Goal: Information Seeking & Learning: Learn about a topic

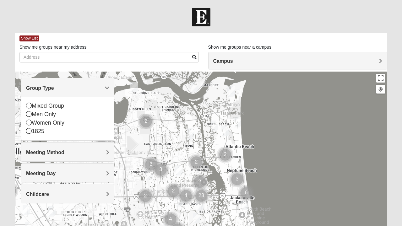
click at [55, 107] on div "Mixed Group" at bounding box center [67, 106] width 83 height 8
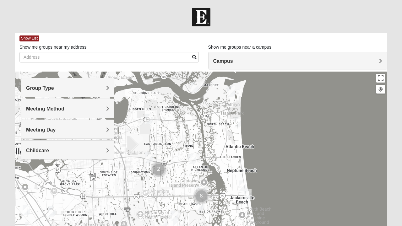
click at [78, 106] on h4 "Meeting Method" at bounding box center [67, 109] width 83 height 6
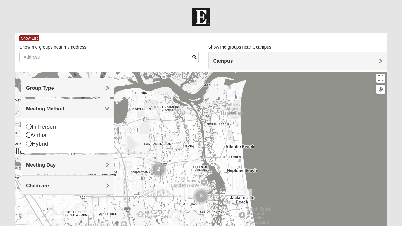
click at [75, 163] on h4 "Meeting Day" at bounding box center [67, 165] width 83 height 6
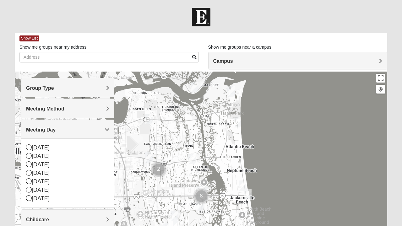
click at [87, 129] on h4 "Meeting Day" at bounding box center [67, 130] width 83 height 6
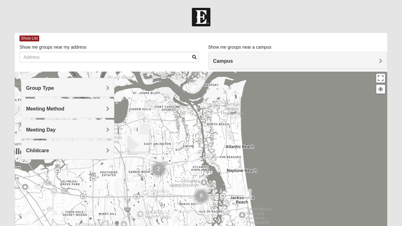
click at [256, 61] on h4 "Campus" at bounding box center [297, 61] width 169 height 6
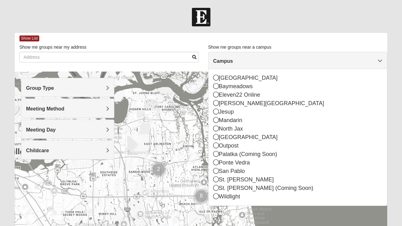
click at [218, 85] on icon at bounding box center [216, 86] width 6 height 6
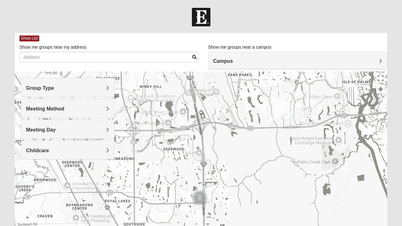
click at [231, 189] on img "Mixed Craig & Marsha Myers 32256" at bounding box center [227, 191] width 13 height 15
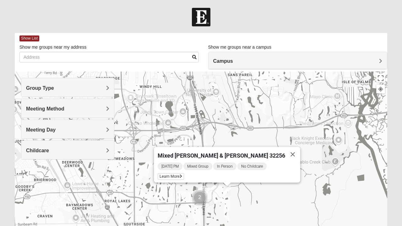
click at [181, 174] on span "Learn More" at bounding box center [171, 176] width 26 height 7
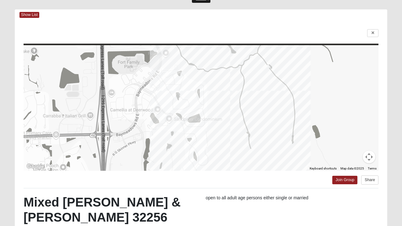
scroll to position [23, 0]
click at [32, 14] on span "Show List" at bounding box center [29, 15] width 20 height 6
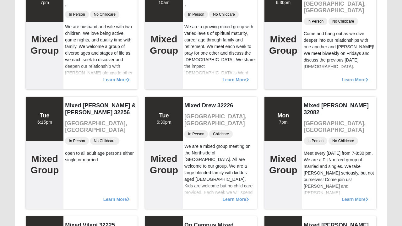
scroll to position [1300, 0]
click at [226, 196] on span "Learn More" at bounding box center [235, 196] width 26 height 0
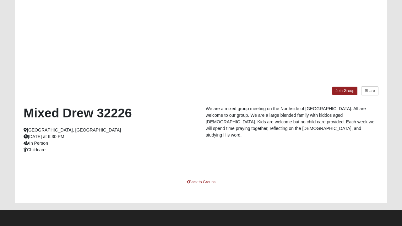
scroll to position [112, 0]
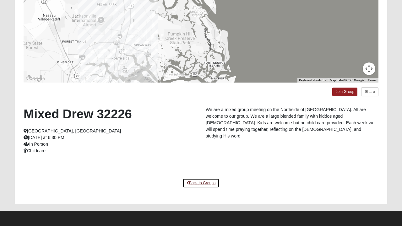
click at [205, 186] on link "Back to Groups" at bounding box center [200, 183] width 37 height 10
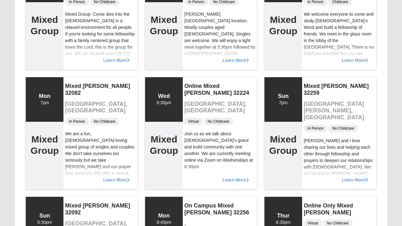
scroll to position [0, 0]
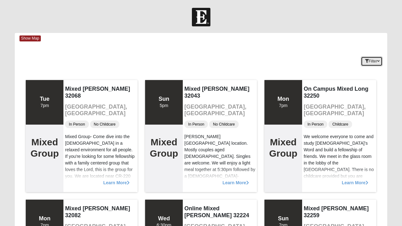
click at [367, 57] on button "Filter" at bounding box center [372, 62] width 22 height 10
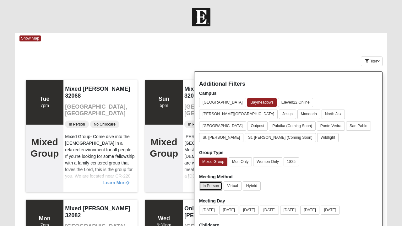
click at [210, 182] on button "In Person" at bounding box center [210, 186] width 23 height 9
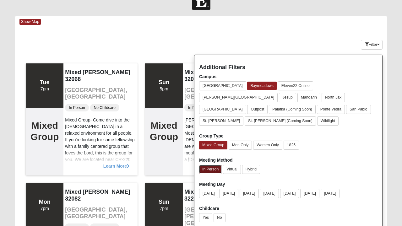
scroll to position [16, 0]
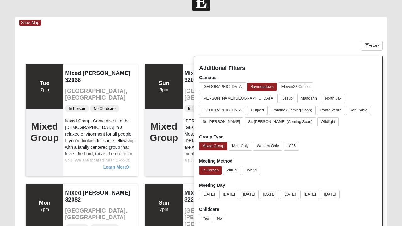
click at [295, 39] on div "Keywords Filter Additional Filters Campus [GEOGRAPHIC_DATA] [GEOGRAPHIC_DATA] E…" at bounding box center [201, 44] width 372 height 23
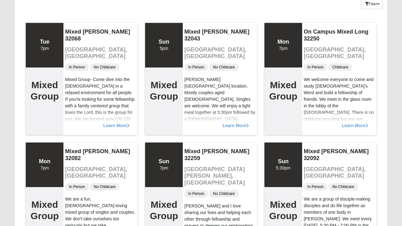
scroll to position [0, 0]
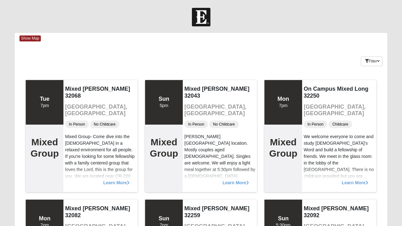
click at [26, 40] on span "Show Map" at bounding box center [29, 38] width 21 height 6
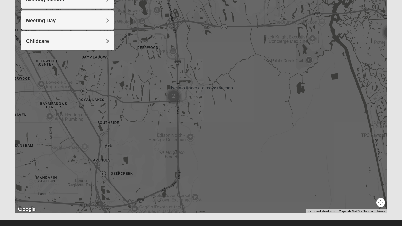
scroll to position [120, 0]
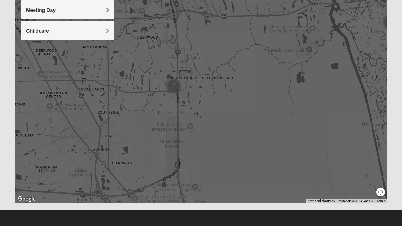
click at [172, 88] on img "Cluster of 2 groups" at bounding box center [173, 86] width 21 height 21
click at [172, 89] on div "Mixed [PERSON_NAME] & [PERSON_NAME] 32256 [DATE] PM Mixed Group In Person No Ch…" at bounding box center [201, 77] width 372 height 251
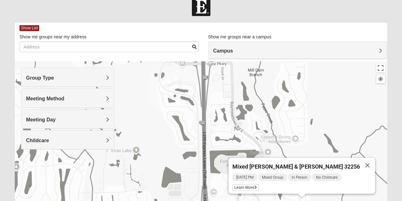
scroll to position [36, 0]
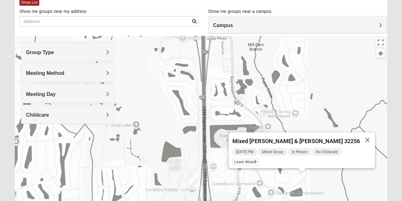
click at [54, 54] on span "Group Type" at bounding box center [40, 52] width 28 height 5
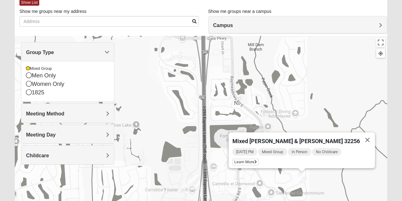
click at [47, 95] on div "1825" at bounding box center [67, 92] width 83 height 8
click at [36, 111] on span "Meeting Method" at bounding box center [45, 113] width 38 height 5
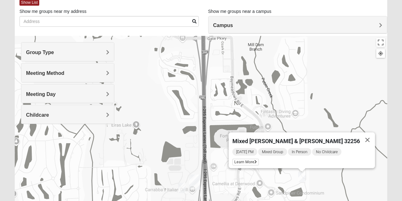
click at [65, 53] on h4 "Group Type" at bounding box center [67, 52] width 83 height 6
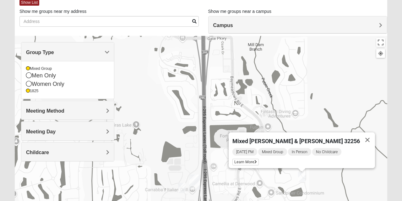
click at [77, 106] on div "Meeting Method" at bounding box center [67, 110] width 93 height 19
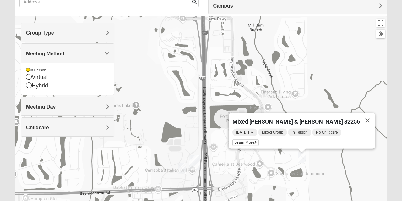
scroll to position [55, 0]
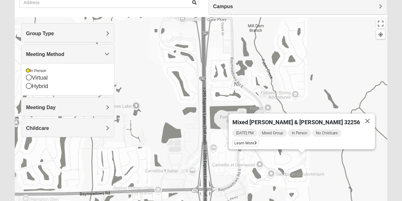
click at [99, 101] on div "Meeting Day" at bounding box center [67, 106] width 93 height 19
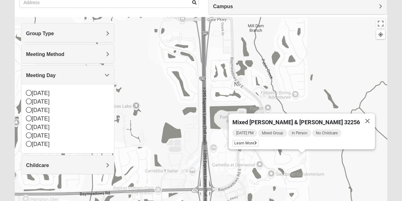
click at [110, 70] on div "Meeting Day" at bounding box center [67, 74] width 93 height 19
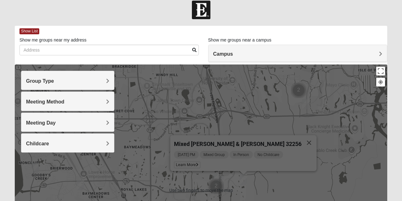
scroll to position [0, 0]
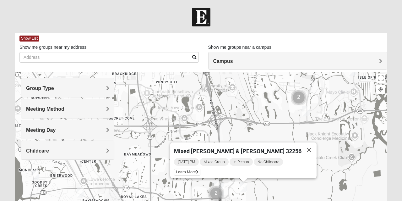
click at [26, 39] on span "Show List" at bounding box center [29, 38] width 20 height 6
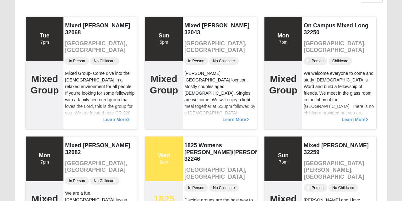
scroll to position [64, 0]
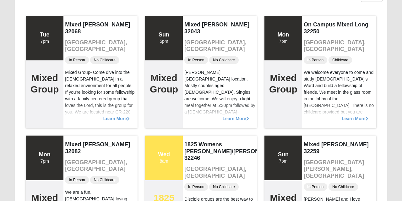
click at [236, 115] on span "Learn More" at bounding box center [235, 115] width 26 height 0
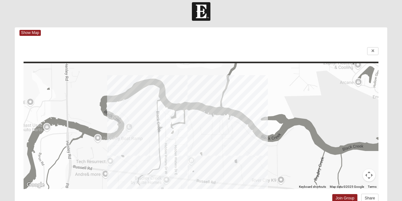
scroll to position [0, 0]
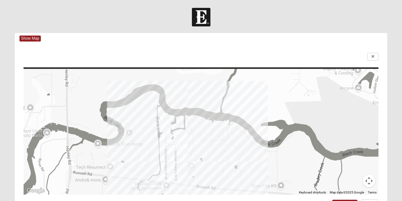
click at [386, 122] on div "To navigate the map with touch gestures double-tap and hold your finger on the …" at bounding box center [201, 187] width 372 height 287
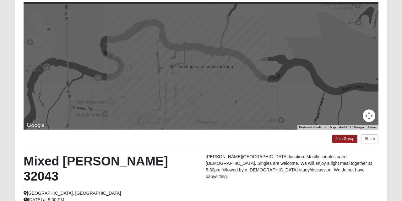
scroll to position [71, 0]
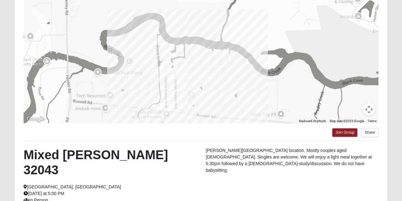
click at [1, 96] on form "Log In Find A Group Error Show Map Loading Groups" at bounding box center [201, 110] width 402 height 346
click at [174, 193] on div "Mixed [PERSON_NAME] 32043 [GEOGRAPHIC_DATA], [GEOGRAPHIC_DATA] [DATE] at 5:00 P…" at bounding box center [110, 178] width 182 height 63
